Goal: Transaction & Acquisition: Purchase product/service

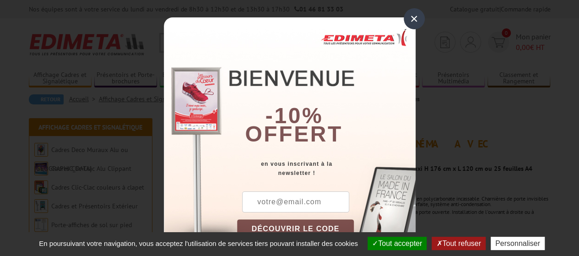
click at [410, 22] on div "×" at bounding box center [414, 18] width 21 height 21
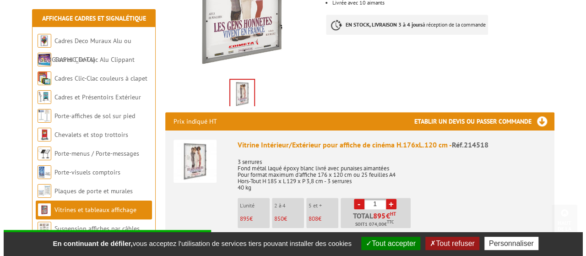
scroll to position [275, 0]
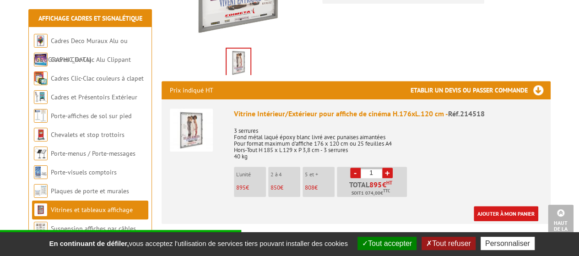
click at [385, 168] on link "+" at bounding box center [387, 173] width 11 height 11
type input "2"
click at [515, 206] on link "Ajouter à mon panier" at bounding box center [506, 213] width 65 height 15
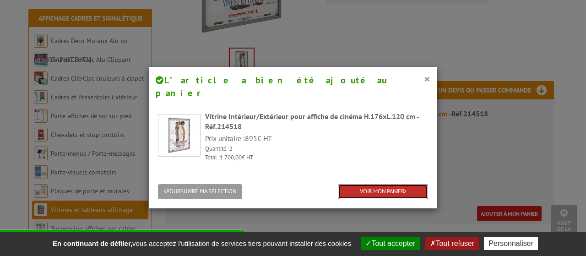
click at [384, 184] on link "VOIR MON PANIER" at bounding box center [383, 191] width 90 height 15
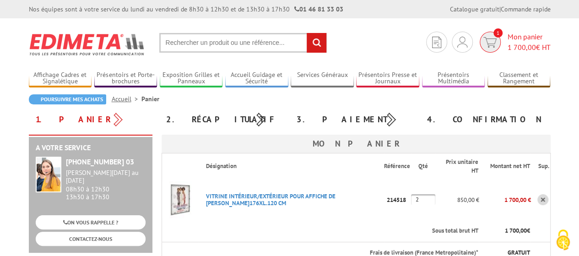
click at [485, 38] on img at bounding box center [490, 42] width 13 height 11
